Goal: Task Accomplishment & Management: Complete application form

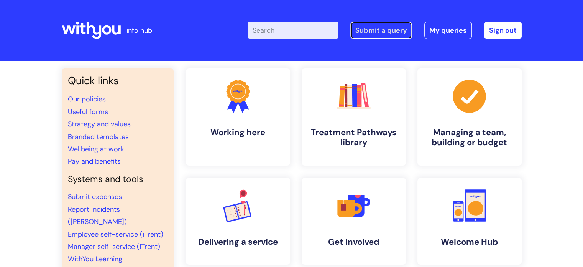
click at [395, 26] on link "Submit a query" at bounding box center [382, 30] width 62 height 18
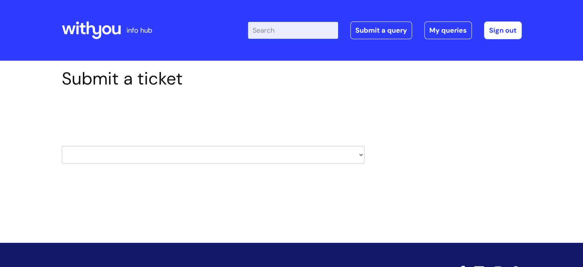
click at [175, 158] on select "HR / People IT and Support Clinical Drug Alerts Finance Accounts Data Support T…" at bounding box center [213, 155] width 303 height 18
select select "hr_/_people"
click at [62, 146] on select "HR / People IT and Support Clinical Drug Alerts Finance Accounts Data Support T…" at bounding box center [213, 155] width 303 height 18
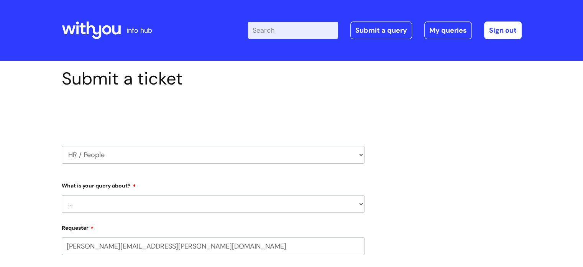
select select "80004286533"
click at [113, 198] on select "... Absence Query Holiday Query Employee change request General HR Query iTrent…" at bounding box center [213, 204] width 303 height 18
select select "General HR Query"
click at [62, 195] on select "... Absence Query Holiday Query Employee change request General HR Query iTrent…" at bounding box center [213, 204] width 303 height 18
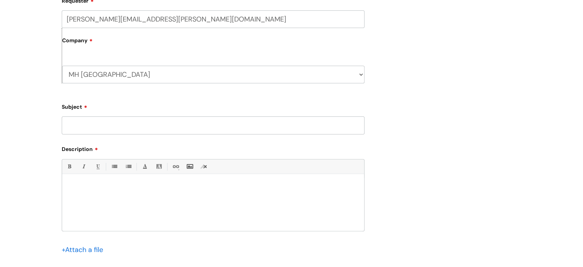
scroll to position [230, 0]
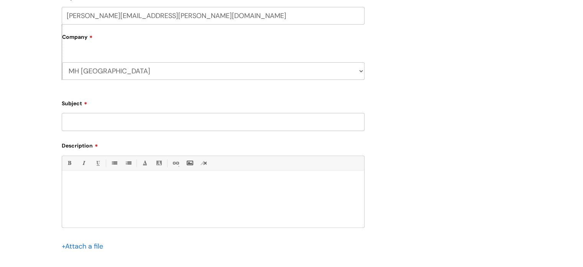
click at [95, 124] on input "Subject" at bounding box center [213, 122] width 303 height 18
type input "A"
type input "Allocation of staff on Itrent"
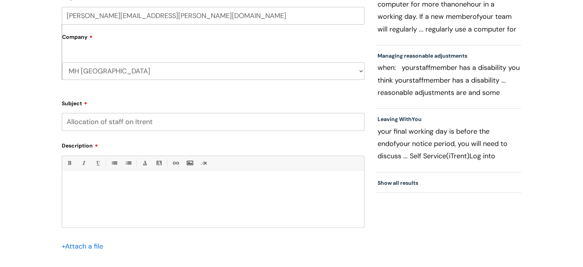
scroll to position [381, 0]
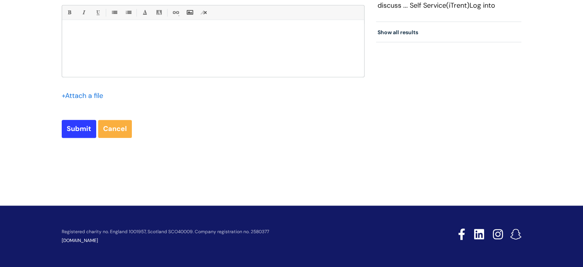
click at [160, 38] on div at bounding box center [213, 50] width 302 height 53
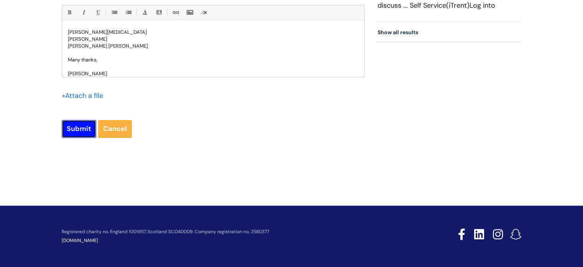
click at [79, 124] on input "Submit" at bounding box center [79, 129] width 35 height 18
type input "Please Wait..."
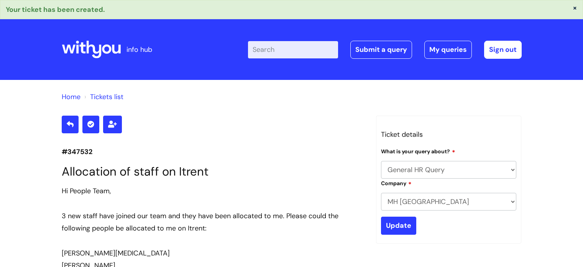
select select "General HR Query"
